Goal: Transaction & Acquisition: Purchase product/service

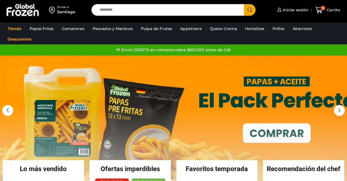
click at [117, 10] on input "Search input" at bounding box center [169, 10] width 144 height 12
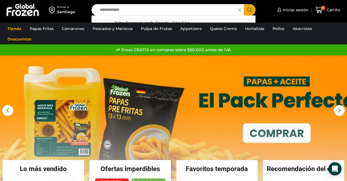
click at [143, 20] on p "Jaiba Desmenuzada Cocida - Caja 5 kg" at bounding box center [152, 23] width 76 height 6
type input "**********"
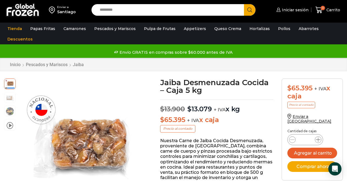
click at [319, 137] on icon at bounding box center [318, 139] width 4 height 4
type input "*"
click at [310, 147] on button "Agregar al carrito" at bounding box center [312, 152] width 50 height 11
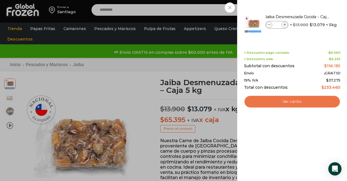
click at [289, 101] on link "Ver carrito" at bounding box center [292, 101] width 96 height 13
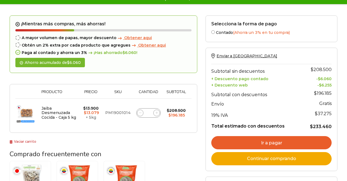
scroll to position [110, 0]
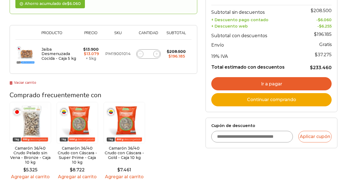
click at [248, 136] on input "Cupón de descuento" at bounding box center [251, 137] width 81 height 12
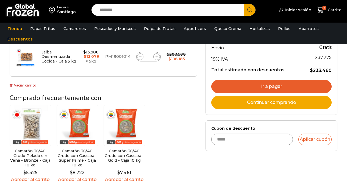
scroll to position [0, 0]
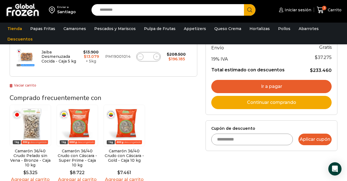
type input "**********"
click at [314, 139] on button "Aplicar cupón" at bounding box center [314, 139] width 33 height 12
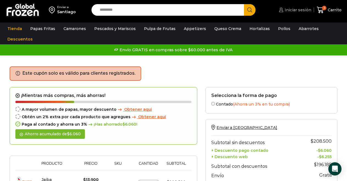
click at [292, 10] on span "Iniciar sesión" at bounding box center [297, 9] width 28 height 5
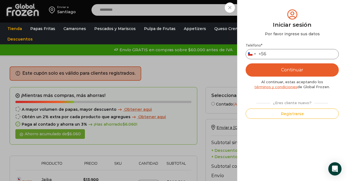
click at [275, 54] on input "Teléfono *" at bounding box center [292, 54] width 93 height 10
click at [294, 71] on button "Continuar" at bounding box center [292, 69] width 93 height 13
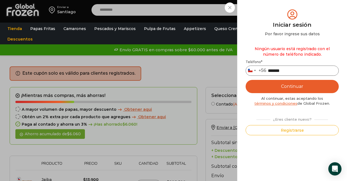
click at [287, 70] on input "*******" at bounding box center [292, 70] width 93 height 10
click at [268, 70] on input "*******" at bounding box center [292, 70] width 93 height 10
type input "*********"
click at [291, 85] on button "Continuar" at bounding box center [292, 86] width 93 height 13
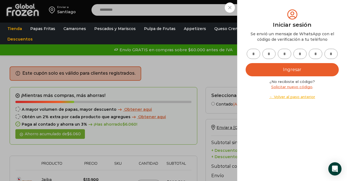
click at [256, 53] on input "text" at bounding box center [253, 54] width 13 height 10
type input "*"
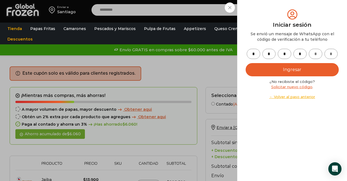
type input "*"
click at [285, 70] on button "Ingresar" at bounding box center [292, 69] width 93 height 13
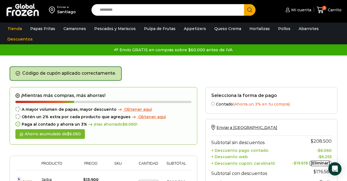
click at [117, 9] on input "Search input" at bounding box center [169, 10] width 144 height 12
click at [229, 16] on div "Enviar a Santiago Search input ******* Search Camarón 100/200 Cocido Pelado - S…" at bounding box center [173, 10] width 344 height 20
click at [197, 6] on input "*******" at bounding box center [166, 10] width 138 height 12
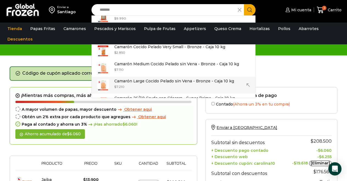
scroll to position [247, 0]
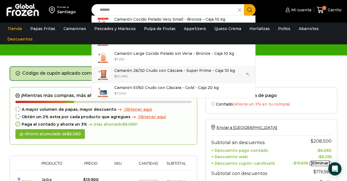
click at [191, 68] on p "Camarón 26/30 Crudo con Cáscara - Super Prime - Caja 10 kg" at bounding box center [174, 70] width 121 height 6
type input "**********"
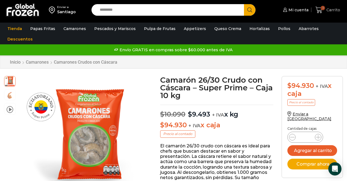
drag, startPoint x: 321, startPoint y: 9, endPoint x: 310, endPoint y: 35, distance: 28.2
click at [321, 9] on icon at bounding box center [318, 9] width 7 height 7
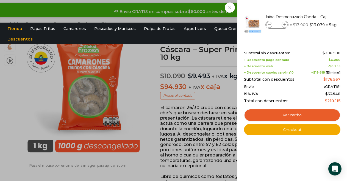
scroll to position [110, 0]
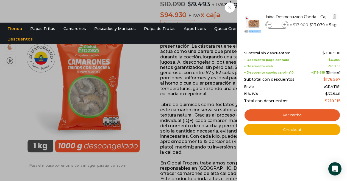
click at [269, 25] on icon at bounding box center [269, 24] width 3 height 3
type input "*"
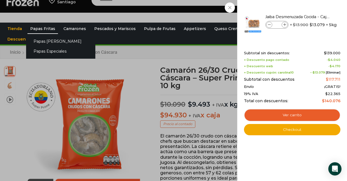
scroll to position [0, 0]
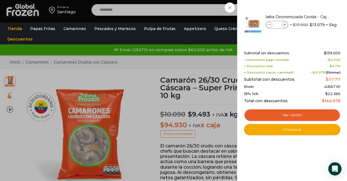
click at [314, 10] on div "2 Carrito 2 2 Shopping Cart *" at bounding box center [327, 10] width 27 height 13
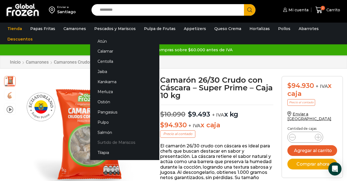
click at [110, 142] on link "Surtido de Mariscos" at bounding box center [124, 142] width 69 height 10
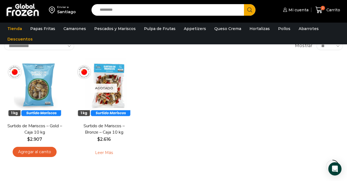
scroll to position [27, 0]
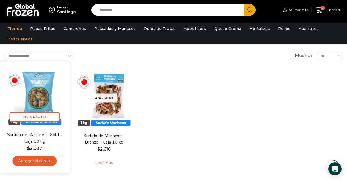
click at [41, 96] on img at bounding box center [35, 96] width 62 height 62
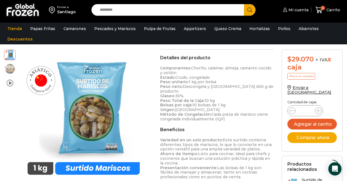
scroll to position [143, 0]
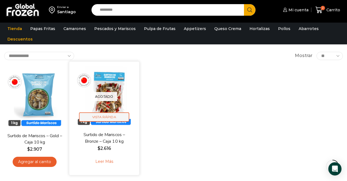
click at [107, 116] on span "Vista Rápida" at bounding box center [104, 117] width 50 height 10
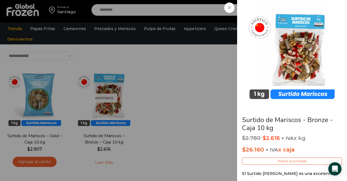
click at [230, 7] on icon at bounding box center [229, 7] width 3 height 3
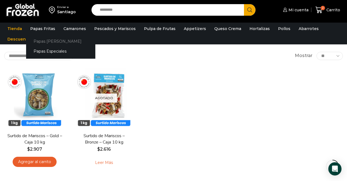
click at [49, 41] on link "Papas [PERSON_NAME]" at bounding box center [60, 41] width 69 height 10
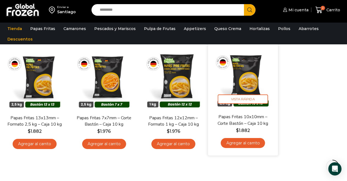
scroll to position [55, 0]
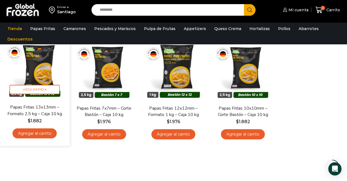
click at [40, 76] on img at bounding box center [35, 69] width 62 height 62
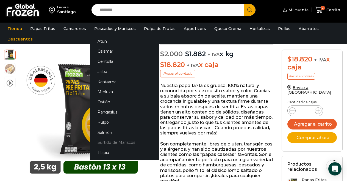
click at [106, 142] on link "Surtido de Mariscos" at bounding box center [124, 142] width 69 height 10
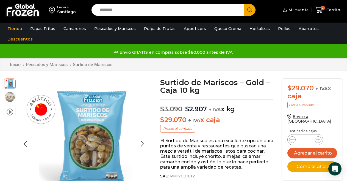
click at [10, 98] on img at bounding box center [9, 96] width 11 height 11
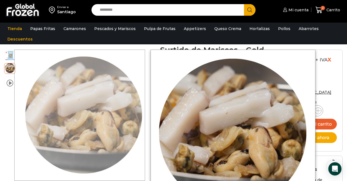
scroll to position [55, 0]
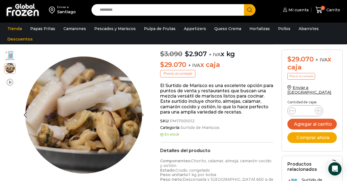
click at [9, 80] on span at bounding box center [10, 81] width 7 height 7
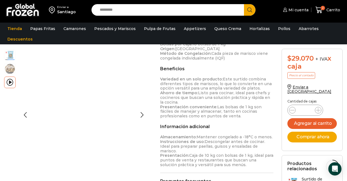
scroll to position [193, 0]
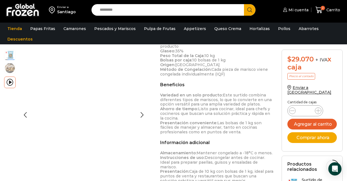
click at [9, 67] on img at bounding box center [9, 67] width 11 height 11
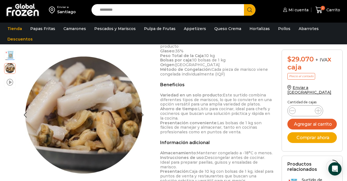
click at [10, 82] on span at bounding box center [10, 81] width 7 height 7
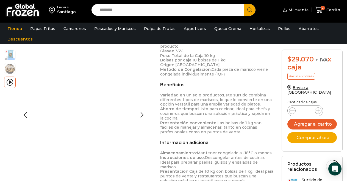
click at [10, 54] on img at bounding box center [9, 54] width 11 height 11
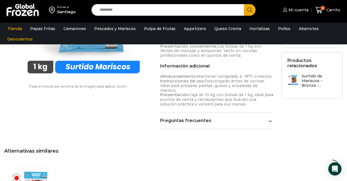
scroll to position [303, 0]
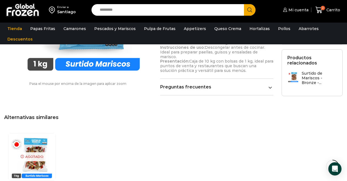
click at [269, 85] on icon at bounding box center [271, 87] width 4 height 4
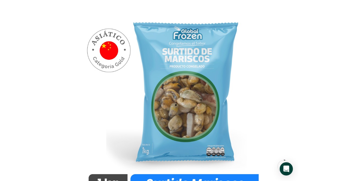
scroll to position [28, 0]
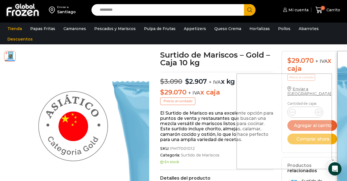
click at [311, 121] on div at bounding box center [284, 120] width 95 height 95
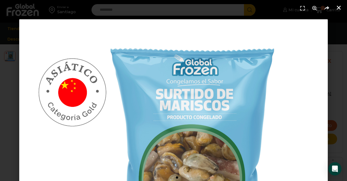
click at [339, 7] on icon "Cerrar (Esc)" at bounding box center [338, 7] width 5 height 5
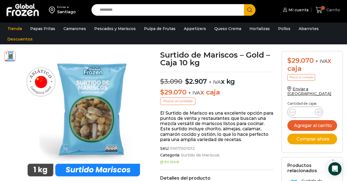
click at [319, 10] on icon at bounding box center [318, 9] width 7 height 7
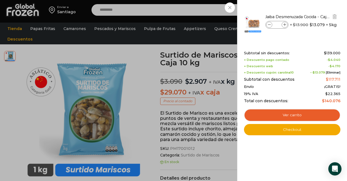
click at [284, 24] on icon at bounding box center [284, 24] width 3 height 3
type input "*"
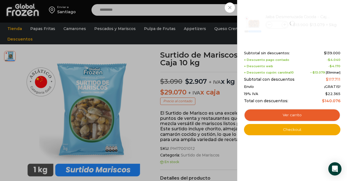
click at [314, 16] on div "2 [GEOGRAPHIC_DATA] 2 2 Shopping Cart * $" at bounding box center [327, 10] width 27 height 13
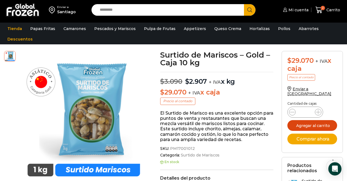
click at [311, 120] on button "Agregar al carrito" at bounding box center [312, 125] width 50 height 11
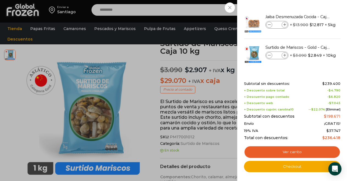
scroll to position [110, 0]
